Goal: Find specific page/section: Find specific page/section

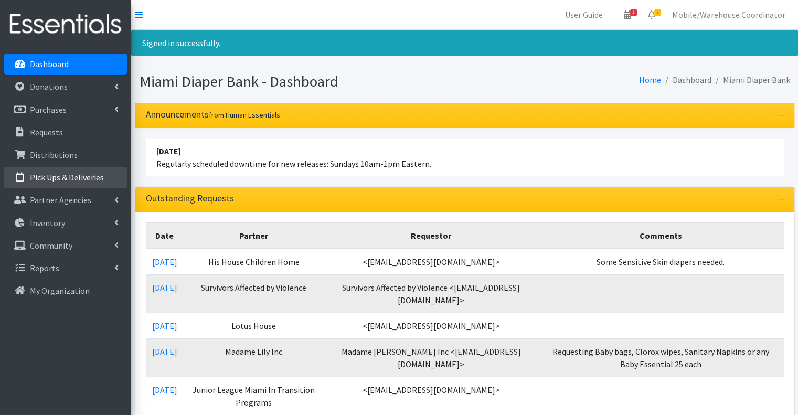
click at [49, 176] on p "Pick Ups & Deliveries" at bounding box center [67, 177] width 74 height 10
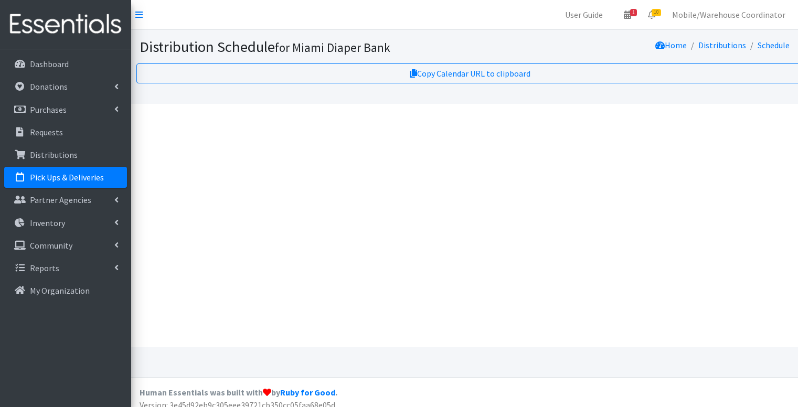
click at [71, 179] on p "Pick Ups & Deliveries" at bounding box center [67, 177] width 74 height 10
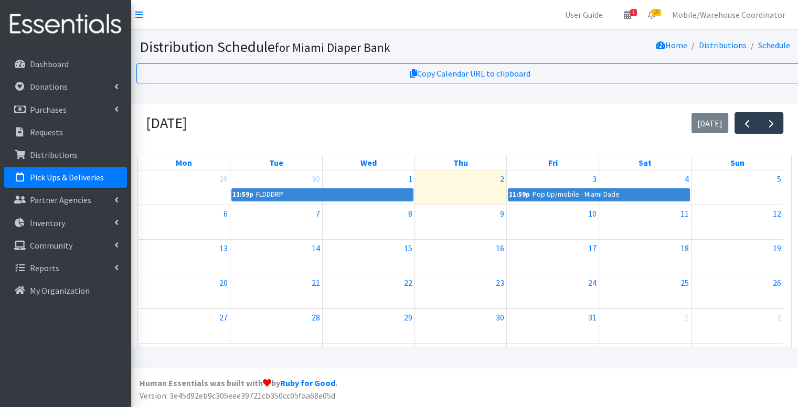
click at [470, 106] on div "[DATE] [DATE]" at bounding box center [464, 123] width 654 height 38
